Goal: Find specific page/section: Find specific page/section

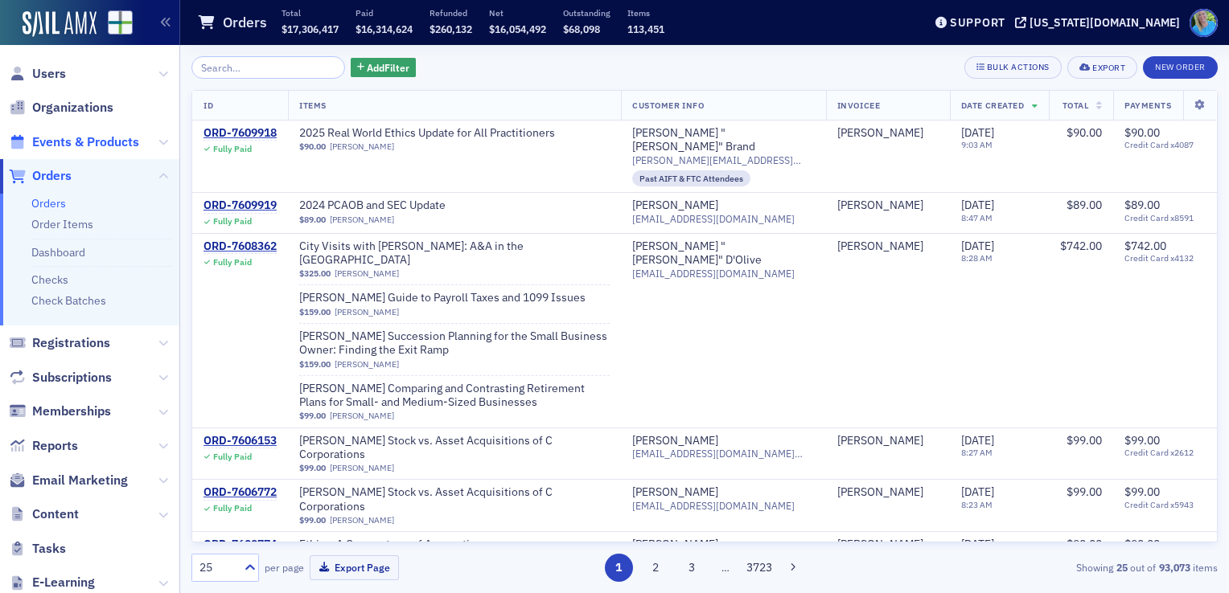
click at [74, 145] on span "Events & Products" at bounding box center [85, 142] width 107 height 18
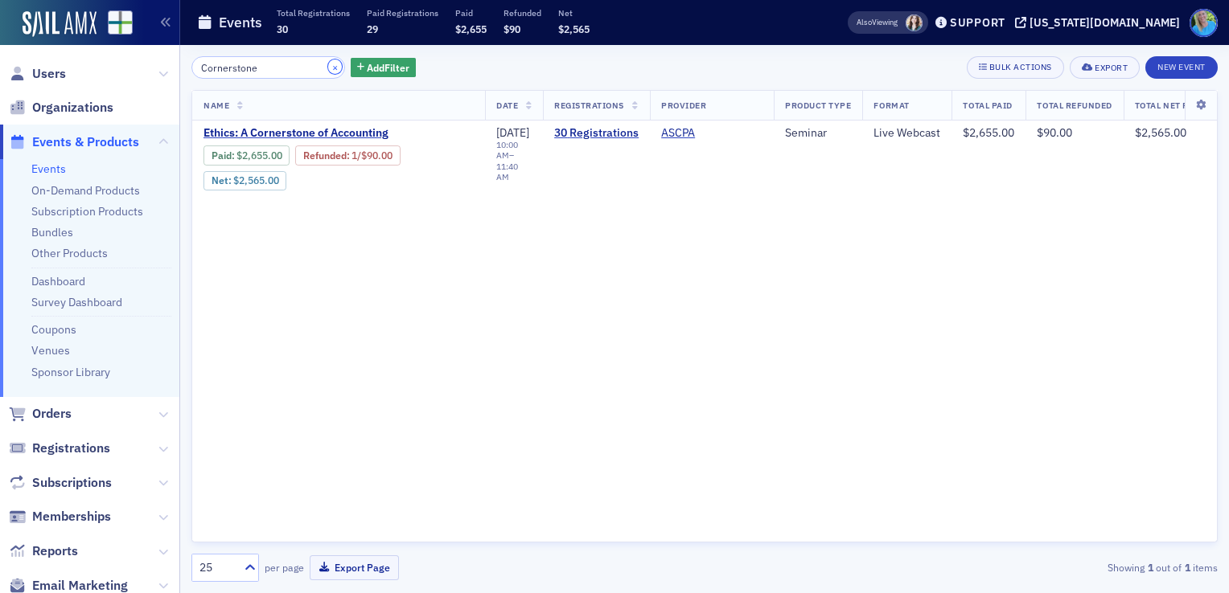
click at [328, 64] on button "×" at bounding box center [335, 67] width 14 height 14
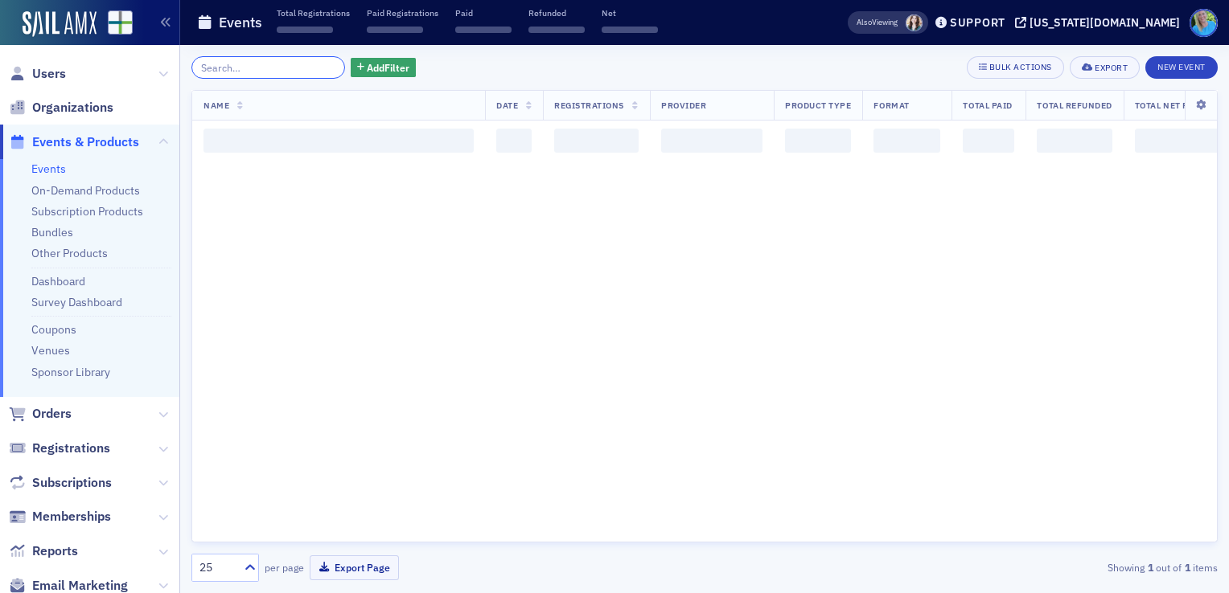
click at [315, 65] on input "search" at bounding box center [268, 67] width 154 height 23
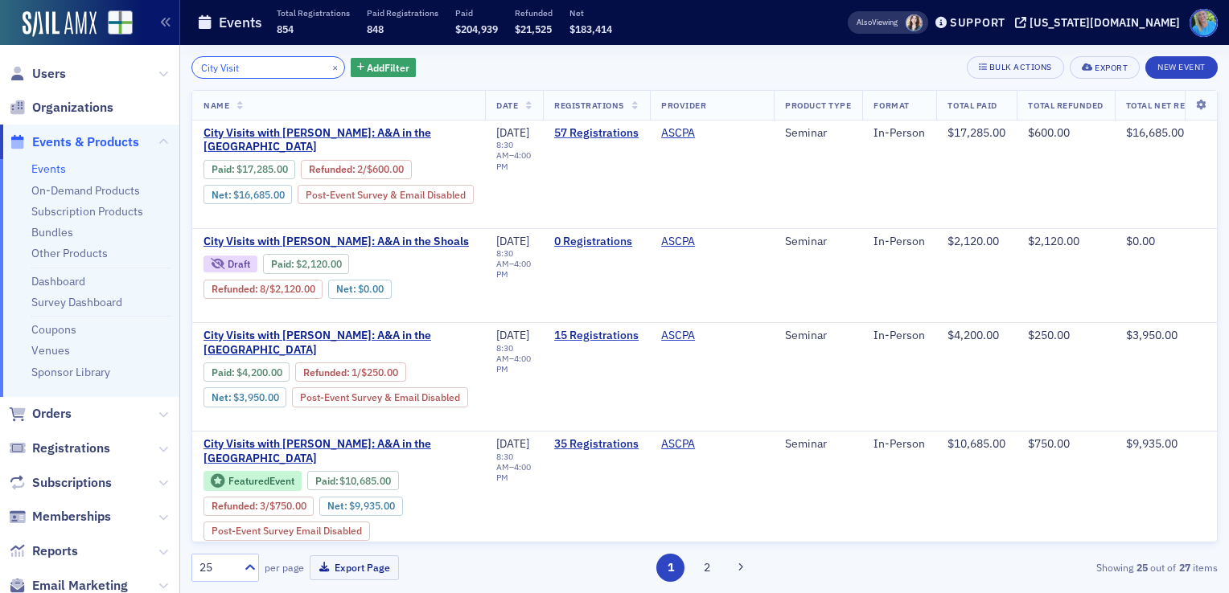
type input "City Visit"
drag, startPoint x: 317, startPoint y: 64, endPoint x: 128, endPoint y: 113, distance: 195.2
click at [328, 64] on button "×" at bounding box center [335, 67] width 14 height 14
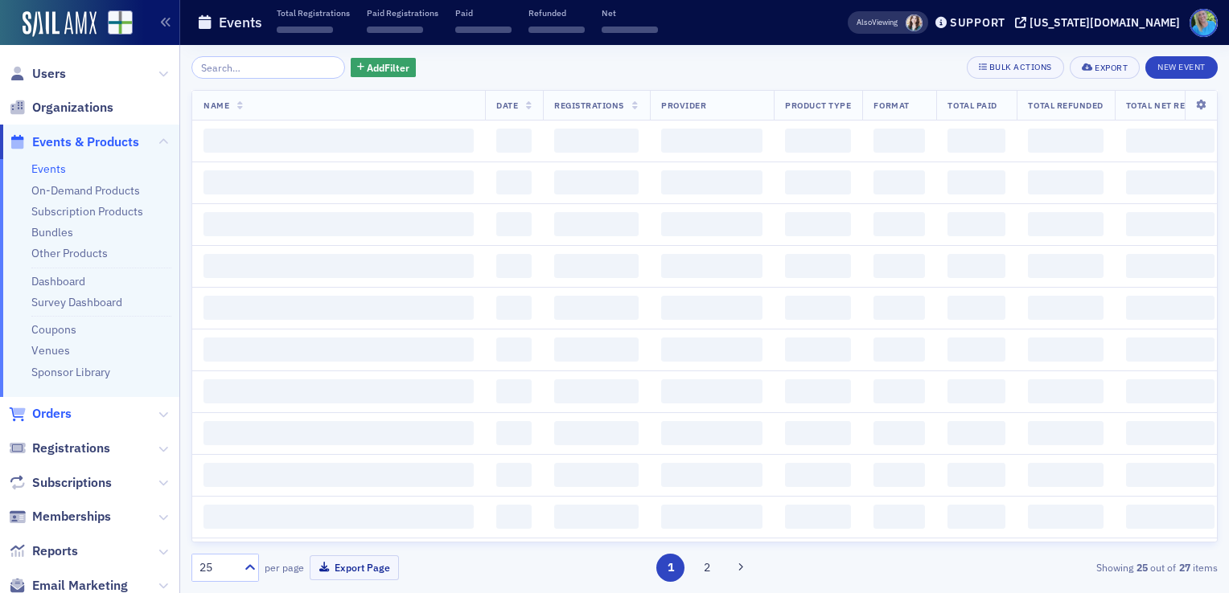
click at [60, 414] on span "Orders" at bounding box center [51, 414] width 39 height 18
